Goal: Information Seeking & Learning: Learn about a topic

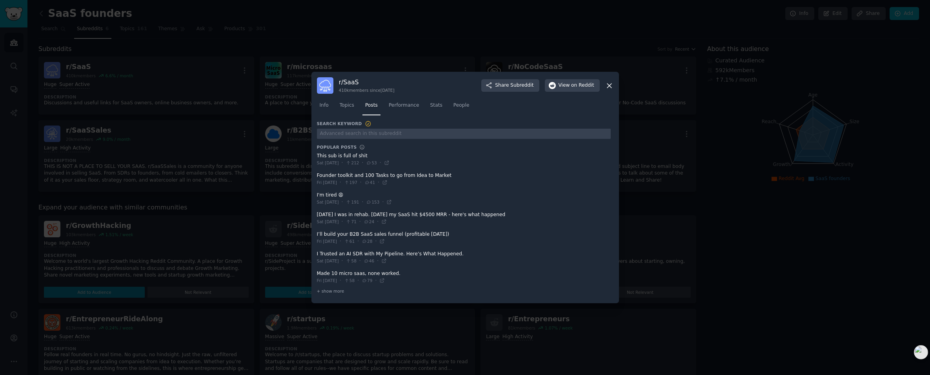
click at [650, 187] on div at bounding box center [465, 187] width 930 height 375
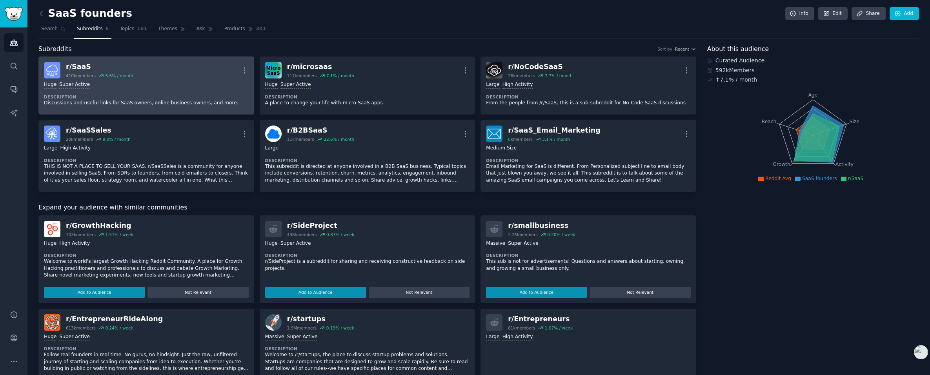
click at [98, 67] on div "r/ SaaS" at bounding box center [99, 67] width 67 height 10
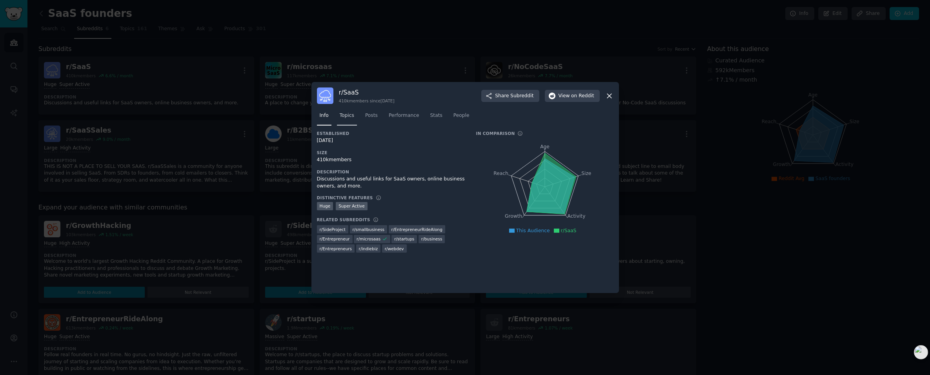
click at [344, 117] on span "Topics" at bounding box center [347, 115] width 15 height 7
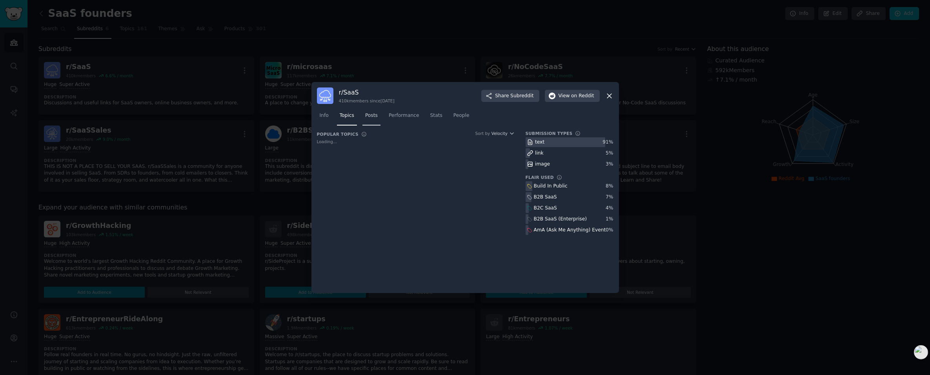
click at [366, 115] on span "Posts" at bounding box center [371, 115] width 13 height 7
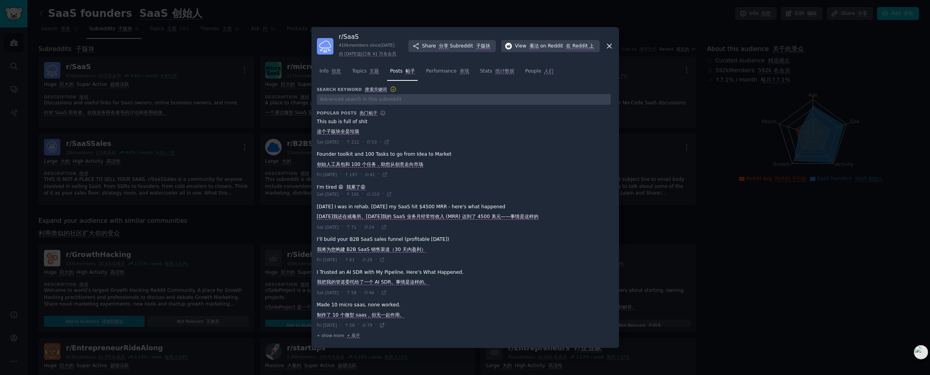
click at [384, 327] on icon at bounding box center [382, 325] width 4 height 4
